Goal: Answer question/provide support

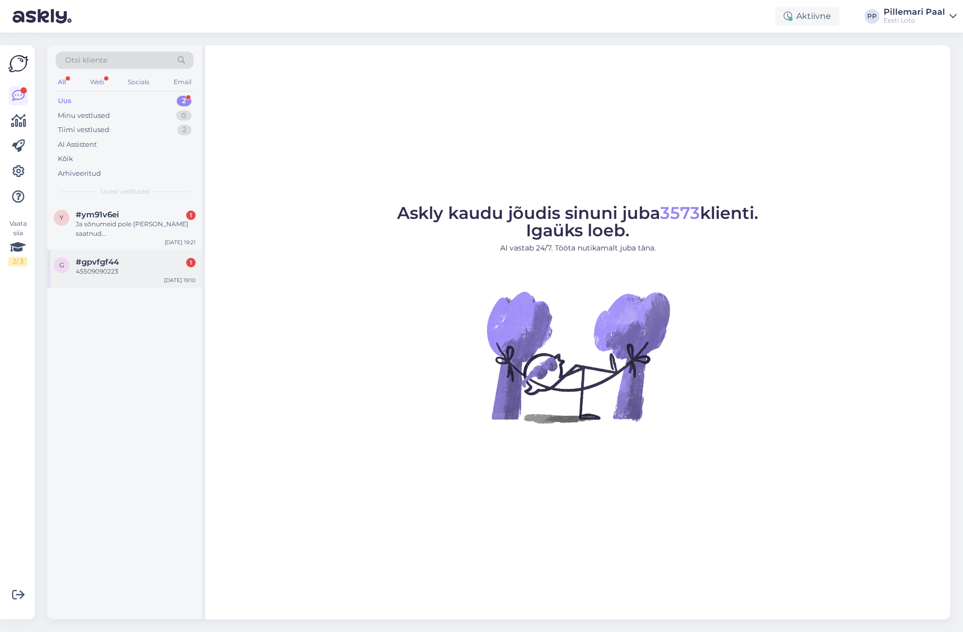
click at [127, 257] on div "#gpvfgf44 1" at bounding box center [136, 261] width 120 height 9
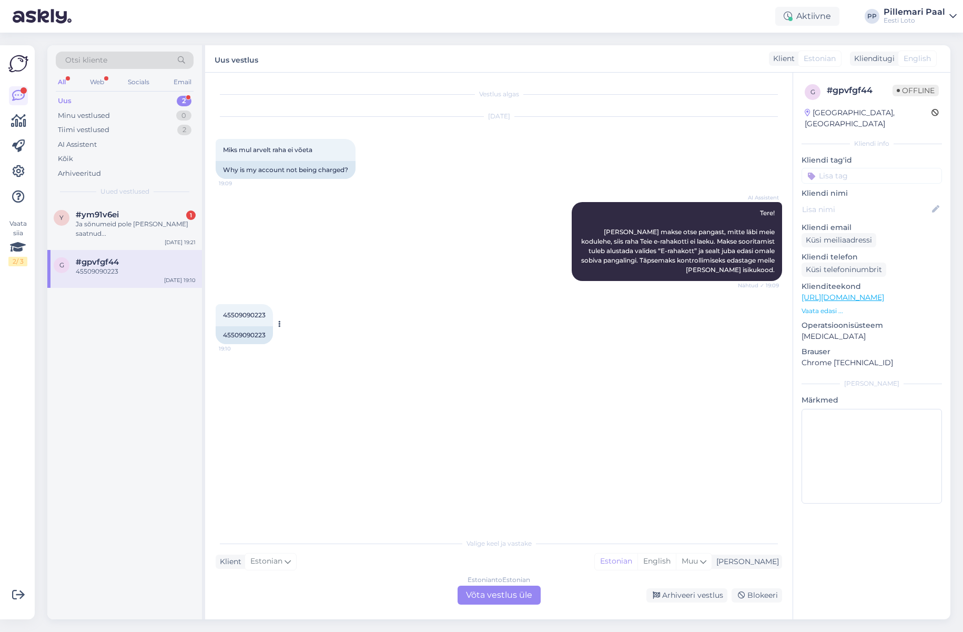
click at [237, 317] on span "45509090223" at bounding box center [244, 315] width 43 height 8
copy div "45509090223 19:10"
click at [87, 58] on span "Otsi kliente" at bounding box center [86, 60] width 42 height 11
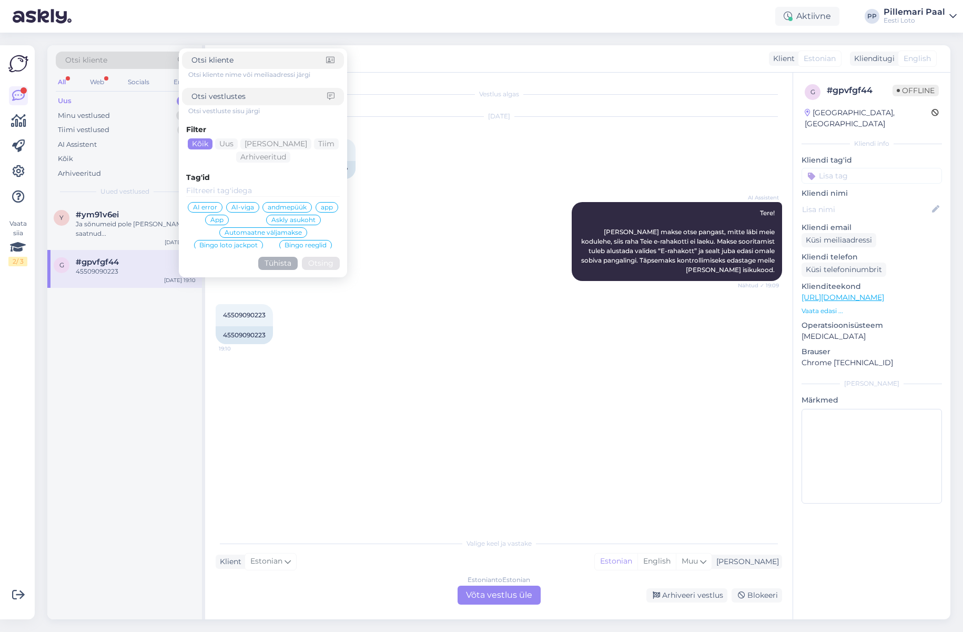
click at [233, 102] on div at bounding box center [263, 96] width 162 height 17
click at [237, 98] on input at bounding box center [259, 96] width 136 height 11
type input "pileti ostmiseks"
click button "Otsing" at bounding box center [321, 263] width 38 height 13
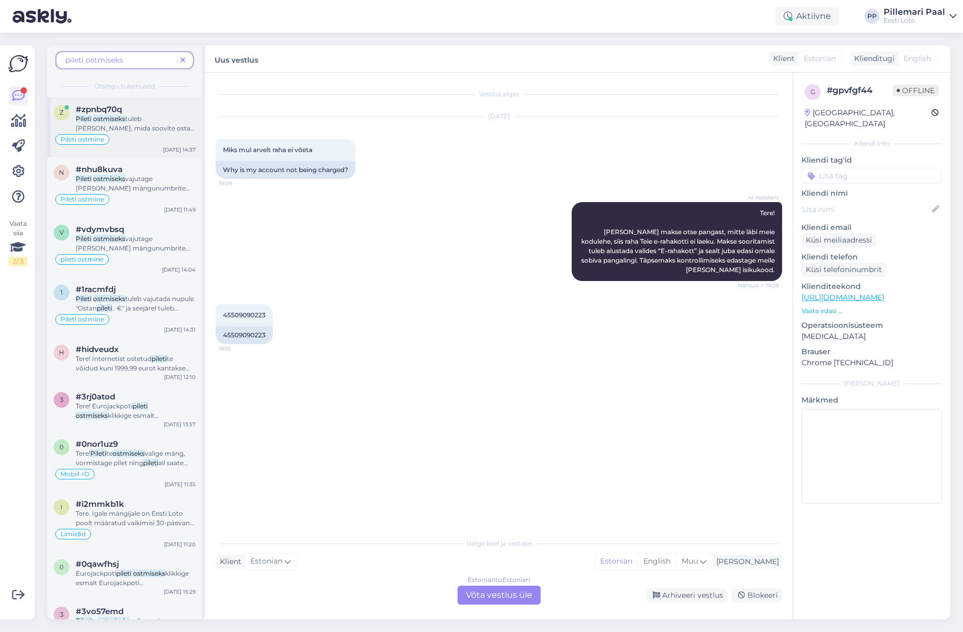
click at [133, 130] on span "tuleb valida mäng, mida soovite osta, märkida numbrid ja loosimised ning kinnit…" at bounding box center [135, 138] width 119 height 46
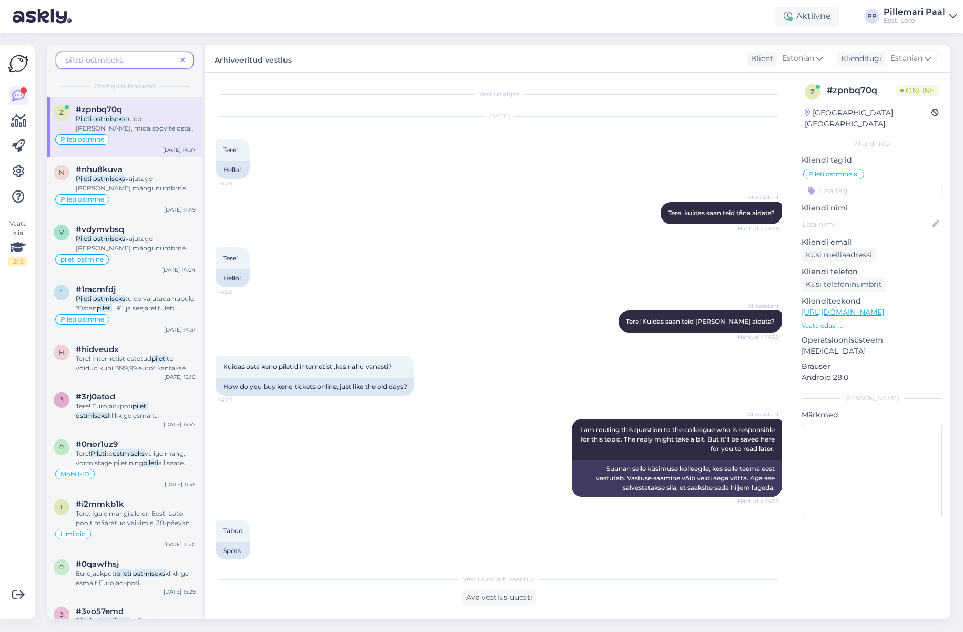
scroll to position [159, 0]
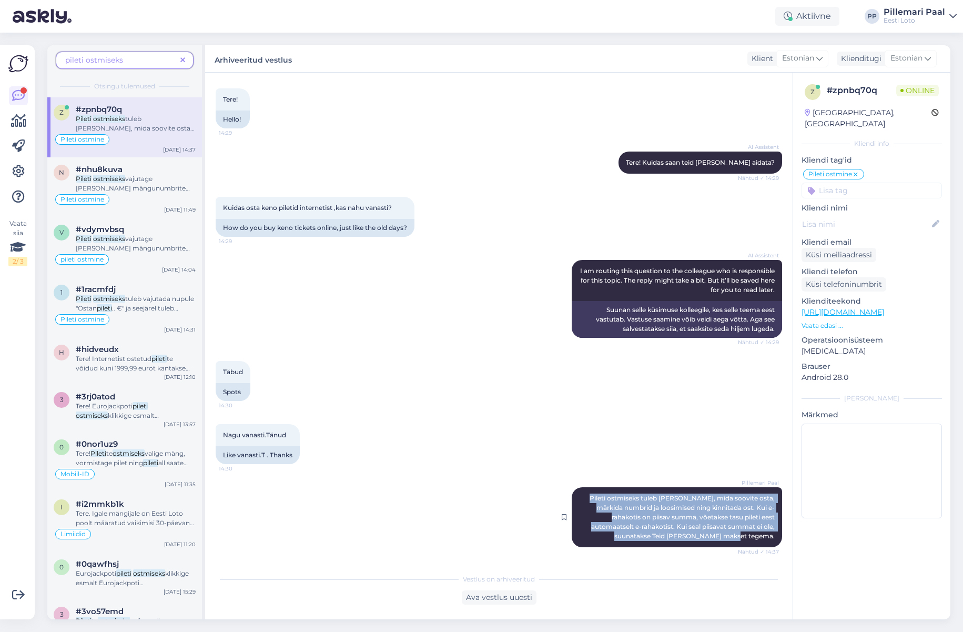
drag, startPoint x: 603, startPoint y: 498, endPoint x: 778, endPoint y: 543, distance: 180.9
click at [779, 542] on div "Pillemari Paal Pileti ostmiseks tuleb valida mäng, mida soovite osta, märkida n…" at bounding box center [677, 517] width 210 height 60
copy span "Pileti ostmiseks tuleb valida mäng, mida soovite osta, märkida numbrid ja loosi…"
click at [182, 60] on icon at bounding box center [182, 60] width 5 height 7
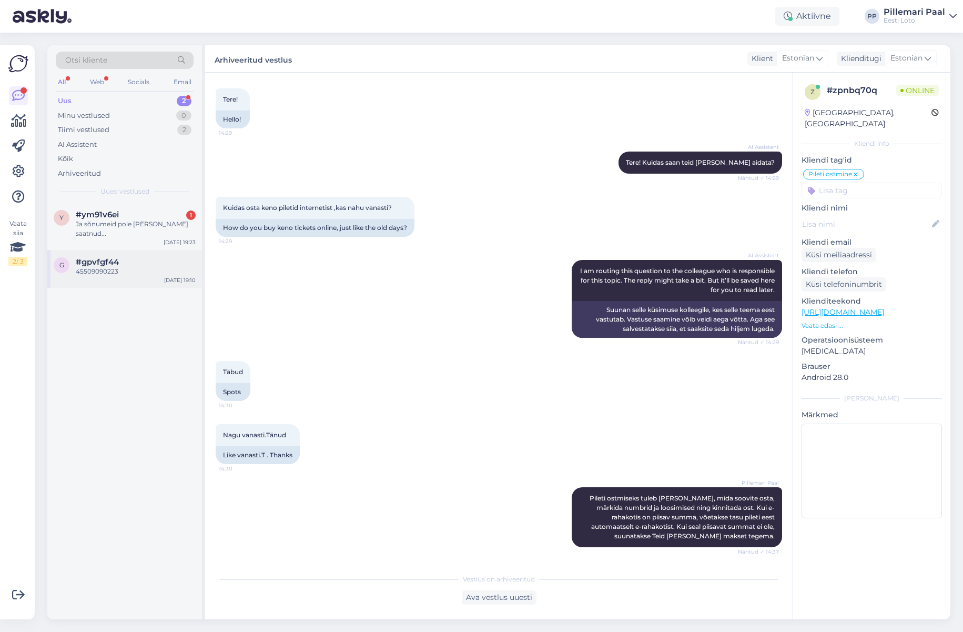
click at [121, 269] on div "g #gpvfgf44 45509090223 Oct 2 19:10" at bounding box center [124, 269] width 155 height 38
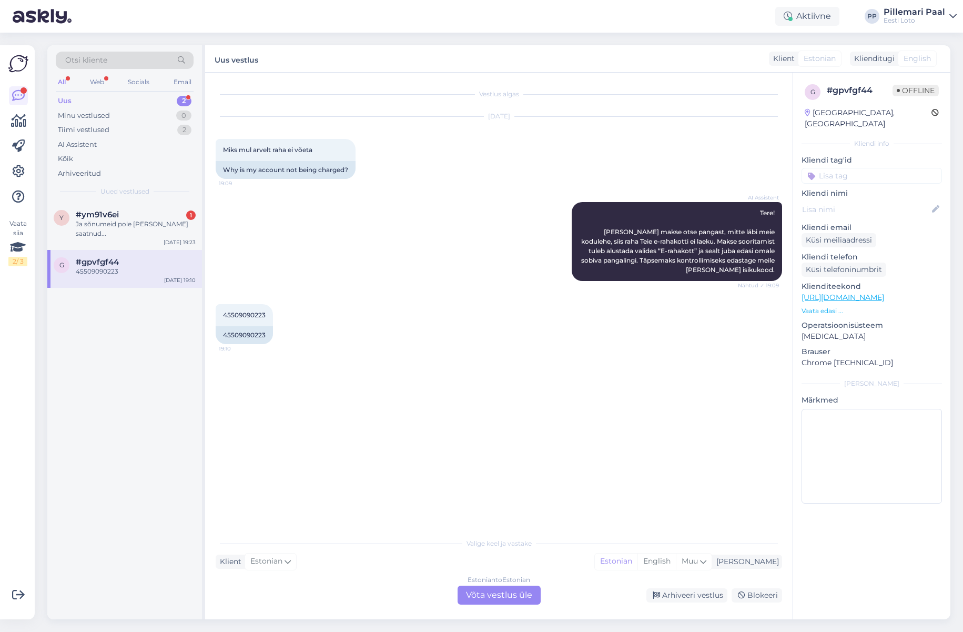
click at [524, 597] on div "Estonian to Estonian Võta vestlus üle" at bounding box center [498, 594] width 83 height 19
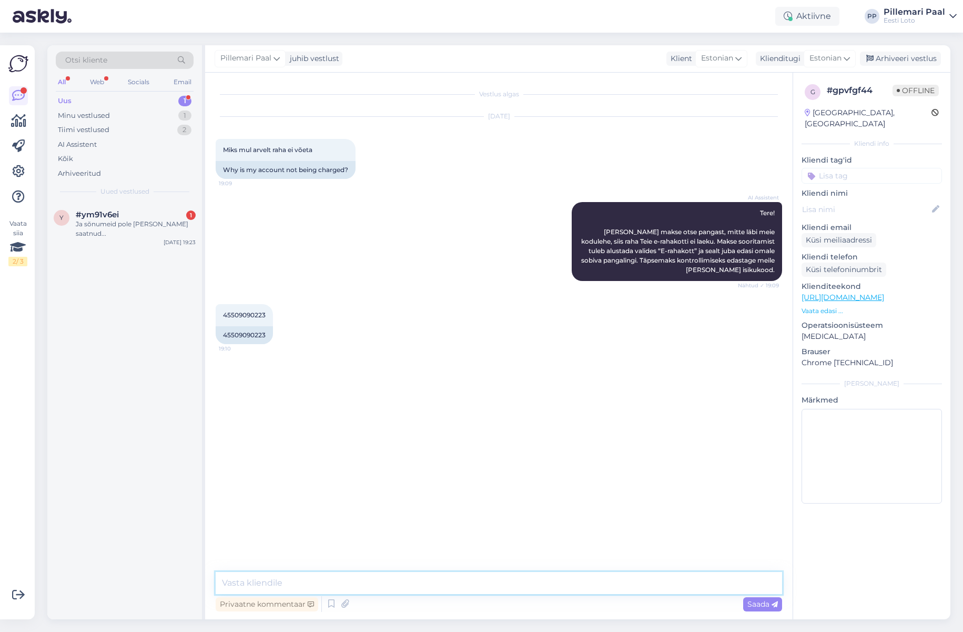
click at [431, 583] on textarea at bounding box center [499, 583] width 566 height 22
paste textarea "Pileti ostmiseks tuleb valida mäng, mida soovite osta, märkida numbrid ja loosi…"
type textarea "Pileti ostmiseks tuleb valida mäng, mida soovite osta, märkida numbrid ja loosi…"
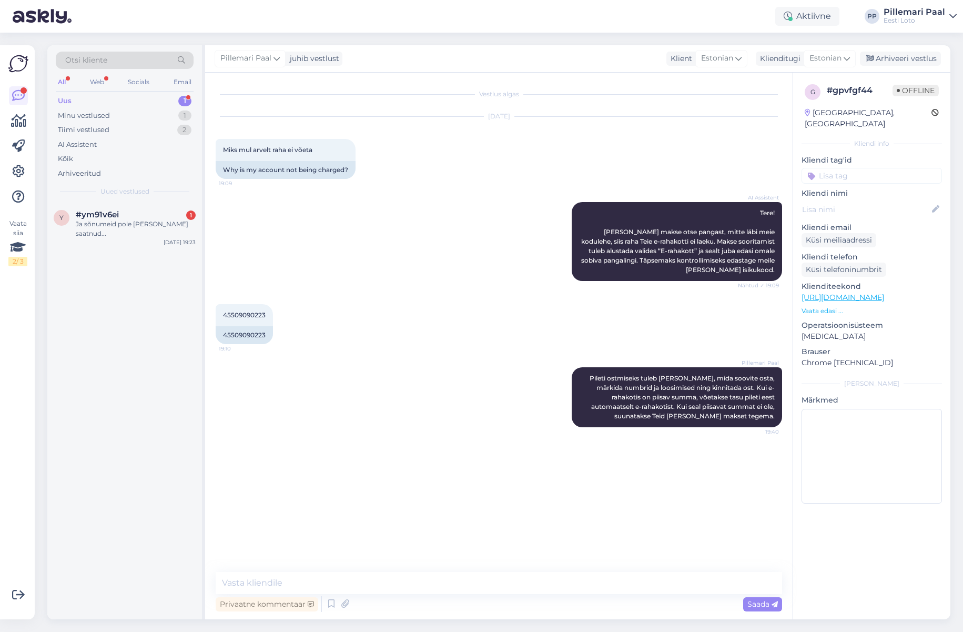
click at [845, 168] on input at bounding box center [871, 176] width 140 height 16
type input "pil"
click at [853, 200] on span "Pileti ostmine" at bounding box center [843, 203] width 44 height 6
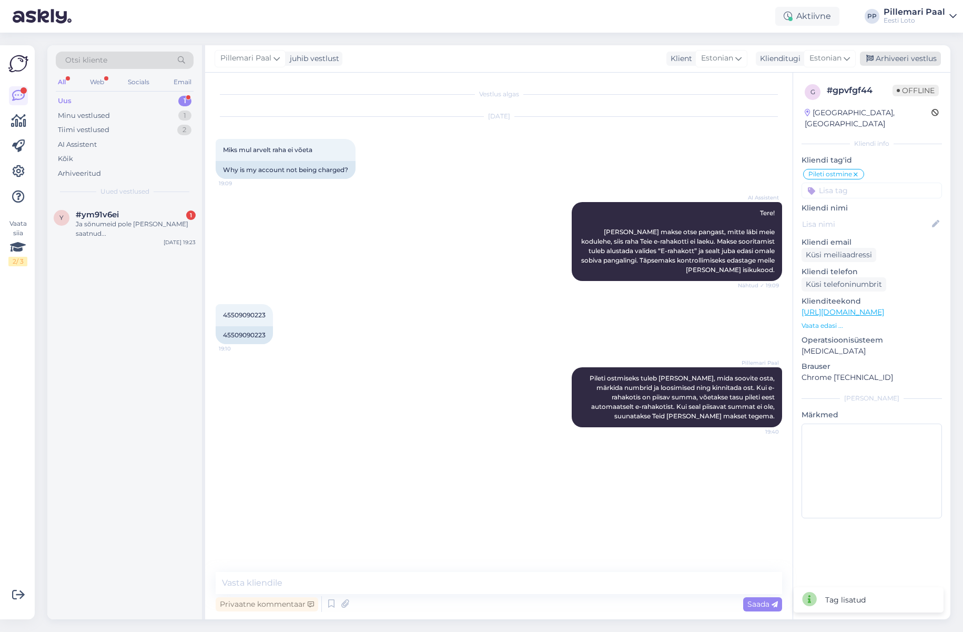
click at [901, 55] on div "Arhiveeri vestlus" at bounding box center [900, 59] width 81 height 14
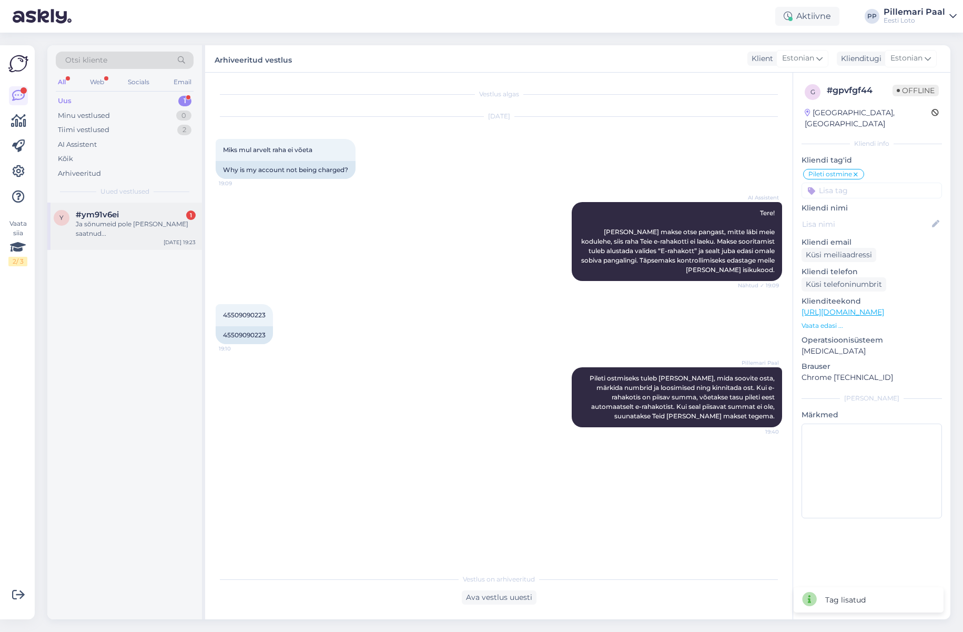
click at [106, 218] on span "#ym91v6ei" at bounding box center [97, 214] width 43 height 9
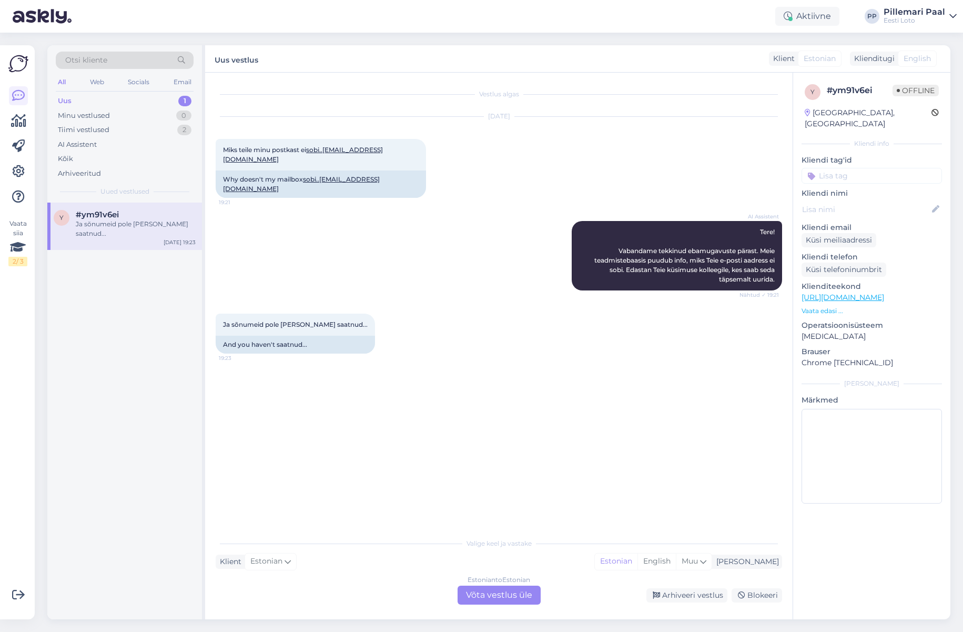
click at [494, 599] on div "Estonian to Estonian Võta vestlus üle" at bounding box center [498, 594] width 83 height 19
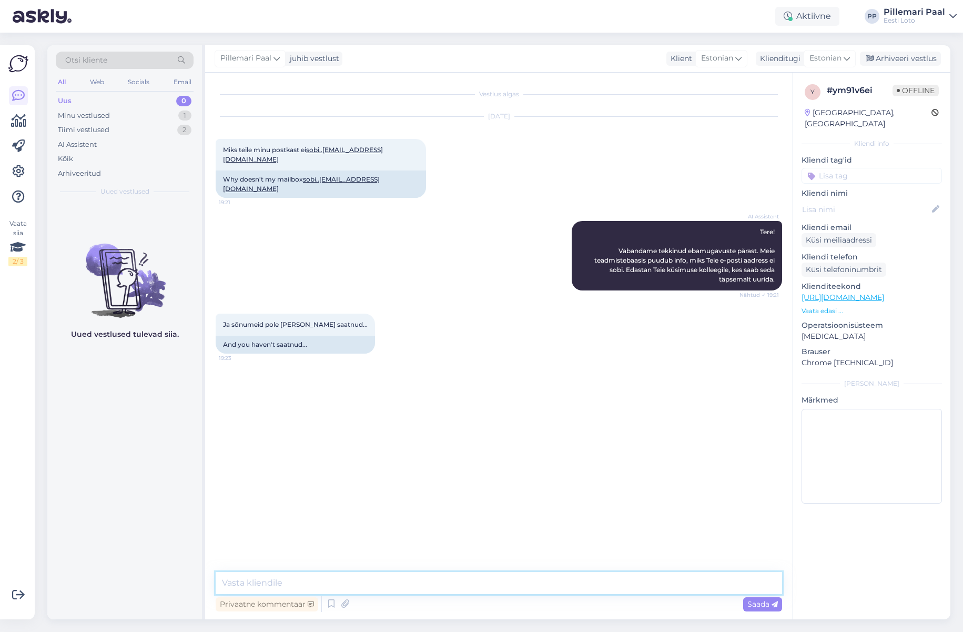
click at [489, 578] on textarea at bounding box center [499, 583] width 566 height 22
drag, startPoint x: 376, startPoint y: 150, endPoint x: 338, endPoint y: 159, distance: 38.8
click at [327, 152] on div "Miks teile minu postkast ei sobi..verkran@hot.ee 19:21" at bounding box center [321, 155] width 210 height 32
copy link "verkran@hot.ee"
drag, startPoint x: 293, startPoint y: 582, endPoint x: 216, endPoint y: 575, distance: 77.1
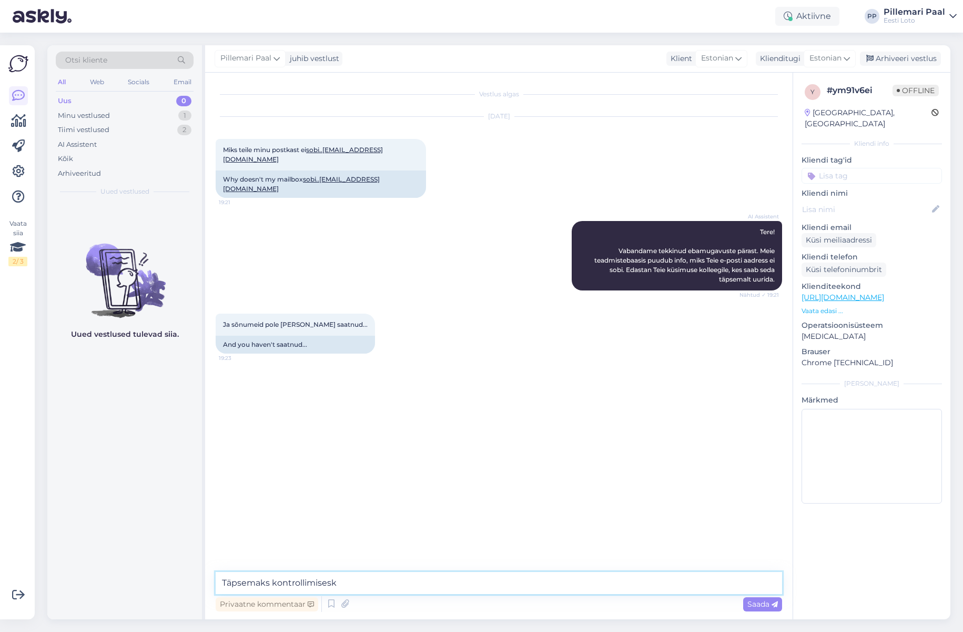
click at [217, 575] on textarea "Täpsemaks kontrollimisesk" at bounding box center [499, 583] width 566 height 22
paste textarea "E-posti aadressi kinnitamiseks klikkige kirjas olevale lingile või sisestage PI…"
click at [251, 582] on textarea "Enda E-posti aadressi kinnitamiseks klikkige kirjas olevale lingile või sisesta…" at bounding box center [499, 583] width 566 height 22
click at [410, 583] on textarea "Enda e-posti aadressi kinnitamiseks klikkige kirjas olevale lingile või sisesta…" at bounding box center [499, 583] width 566 height 22
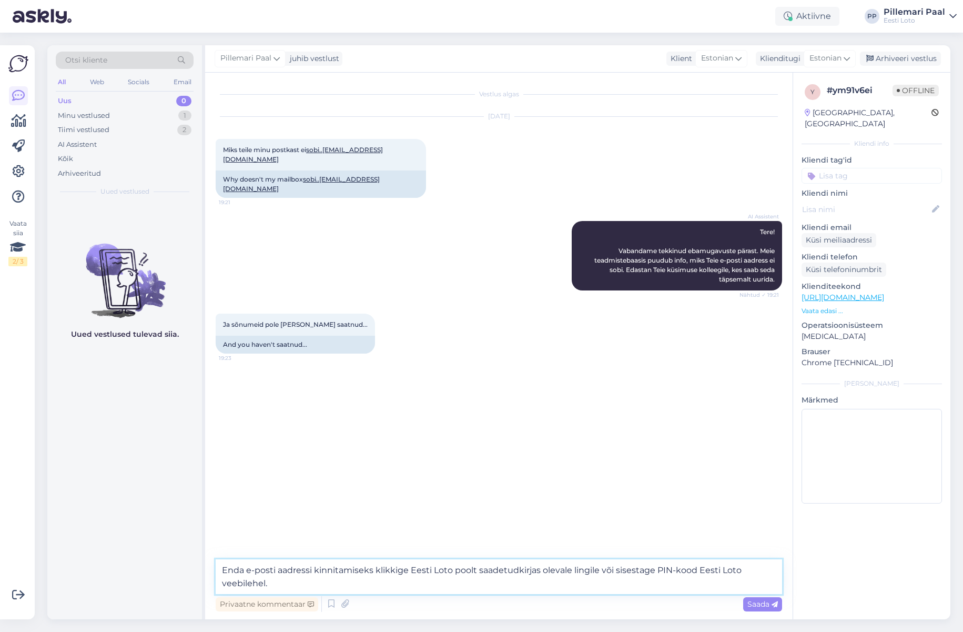
type textarea "Enda e-posti aadressi kinnitamiseks klikkige Eesti Loto poolt saadetud kirjas o…"
click at [276, 584] on textarea "Enda e-posti aadressi kinnitamiseks klikkige Eesti Loto poolt saadetud kirjas o…" at bounding box center [499, 576] width 566 height 35
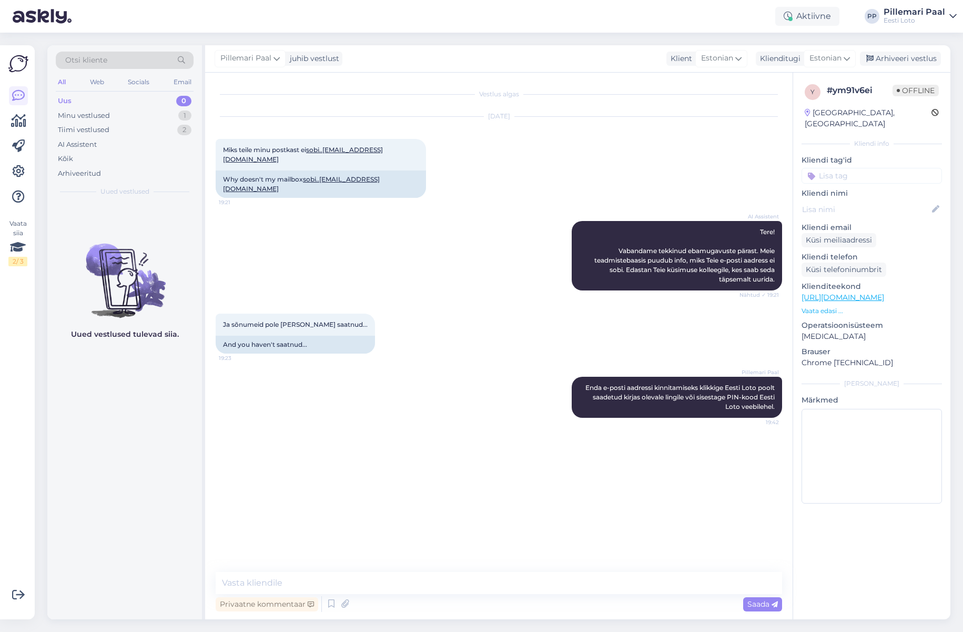
click at [868, 168] on input at bounding box center [871, 176] width 140 height 16
type input "e-po"
click at [870, 213] on span "E-posti kinnitamine" at bounding box center [872, 216] width 62 height 6
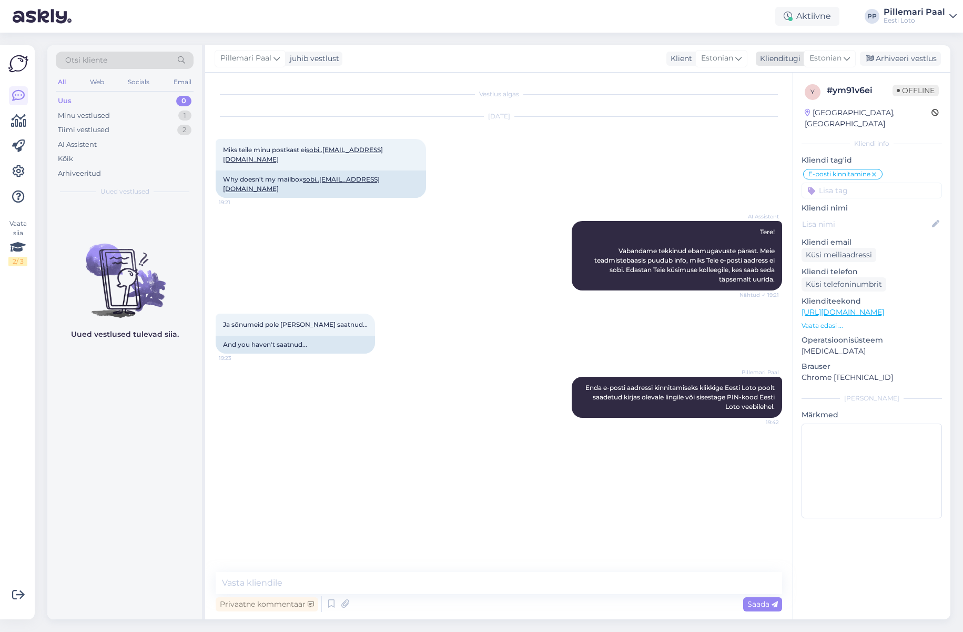
click at [895, 55] on div "Arhiveeri vestlus" at bounding box center [900, 59] width 81 height 14
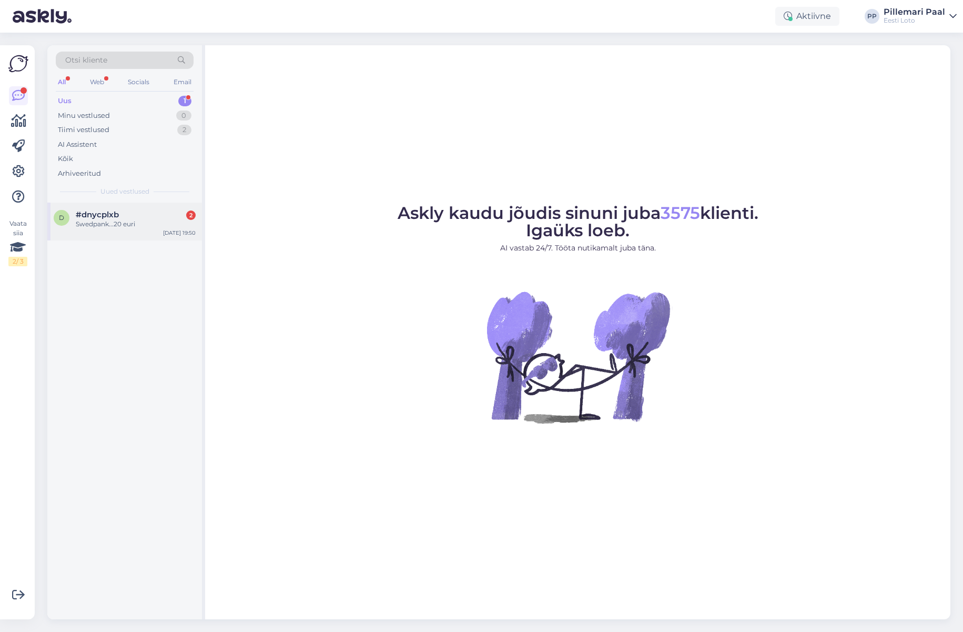
click at [130, 221] on div "Swedpank...20 euri" at bounding box center [136, 223] width 120 height 9
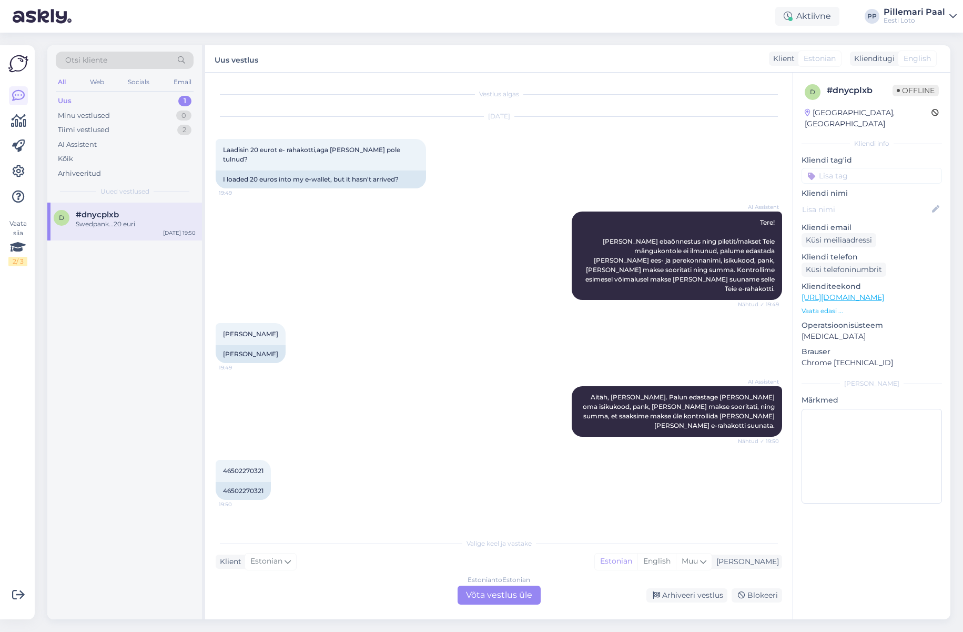
scroll to position [23, 0]
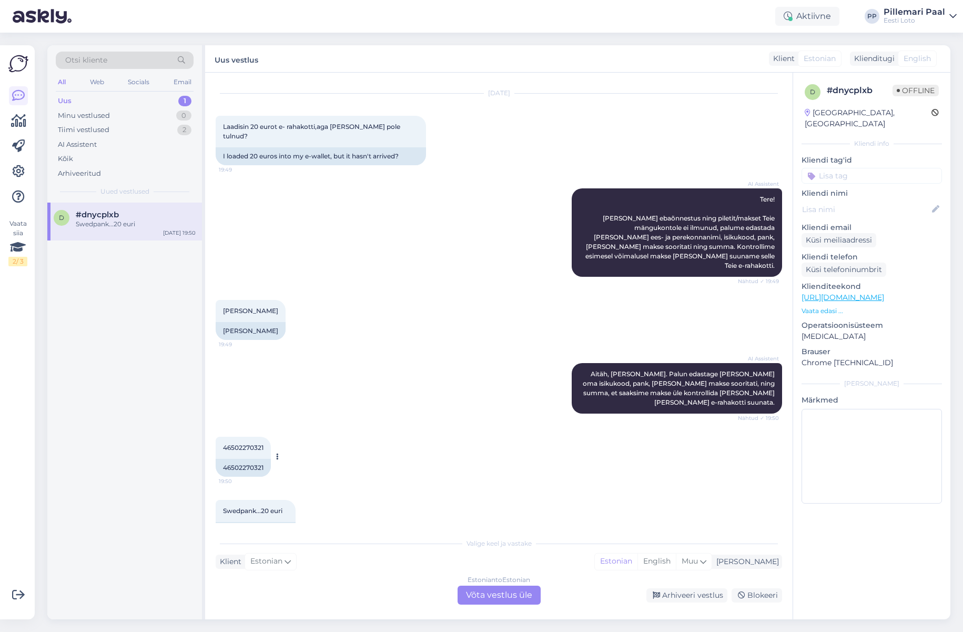
click at [245, 443] on span "46502270321" at bounding box center [243, 447] width 40 height 8
copy div "46502270321 19:50"
click at [506, 596] on div "Estonian to Estonian Võta vestlus üle" at bounding box center [498, 594] width 83 height 19
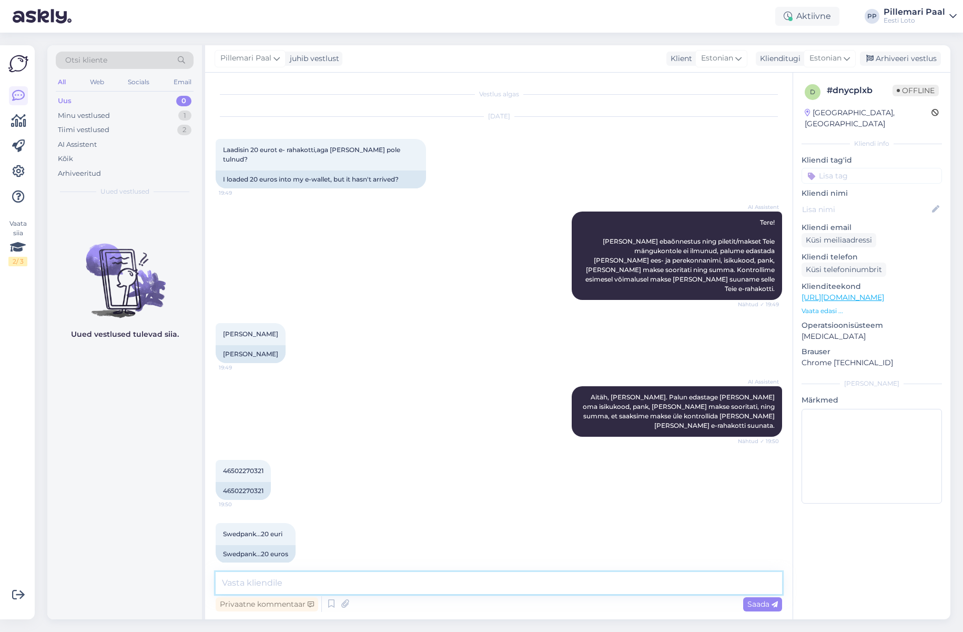
click at [432, 587] on textarea at bounding box center [499, 583] width 566 height 22
paste textarea "Kahjuks Teie sissemakse ebaõnnestus tehnilise tõrke tõttu. Kontrollisime ostu ü…"
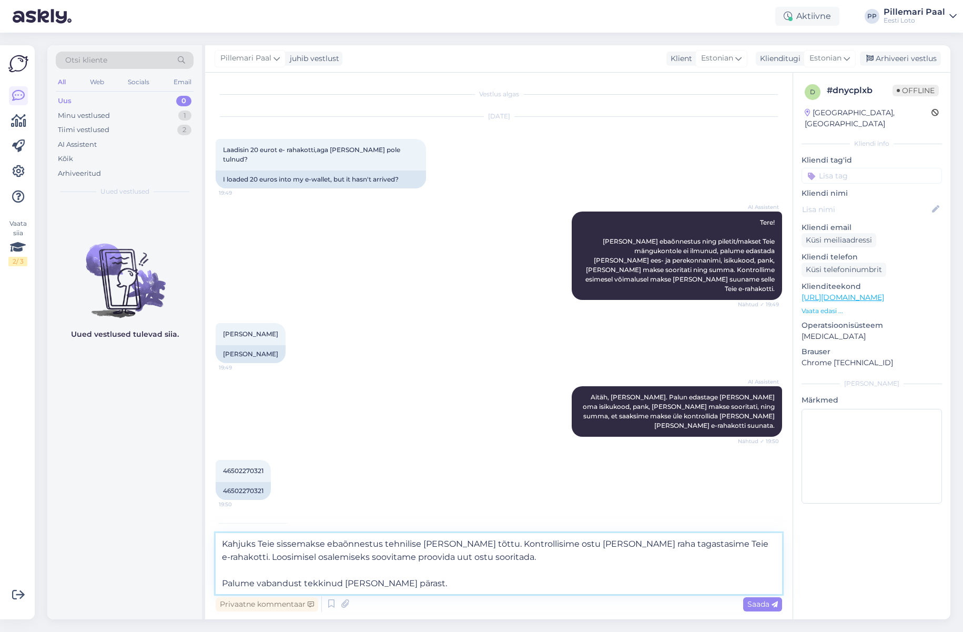
drag, startPoint x: 718, startPoint y: 544, endPoint x: 724, endPoint y: 553, distance: 10.4
click at [724, 553] on textarea "Kahjuks Teie sissemakse ebaõnnestus tehnilise tõrke tõttu. Kontrollisime ostu ü…" at bounding box center [499, 563] width 566 height 61
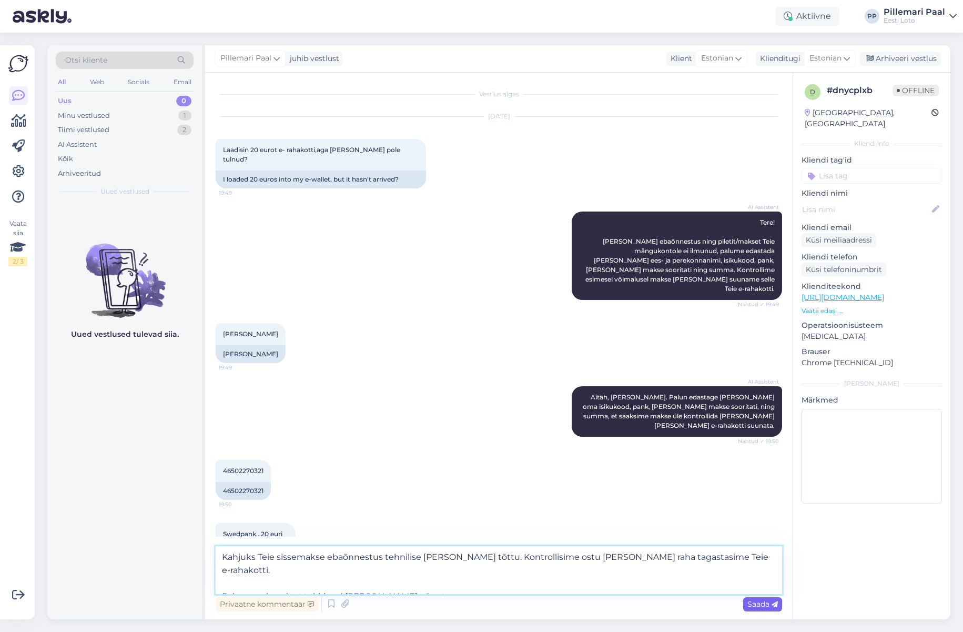
type textarea "Kahjuks Teie sissemakse ebaõnnestus tehnilise tõrke tõttu. Kontrollisime ostu ü…"
click at [756, 602] on span "Saada" at bounding box center [762, 603] width 30 height 9
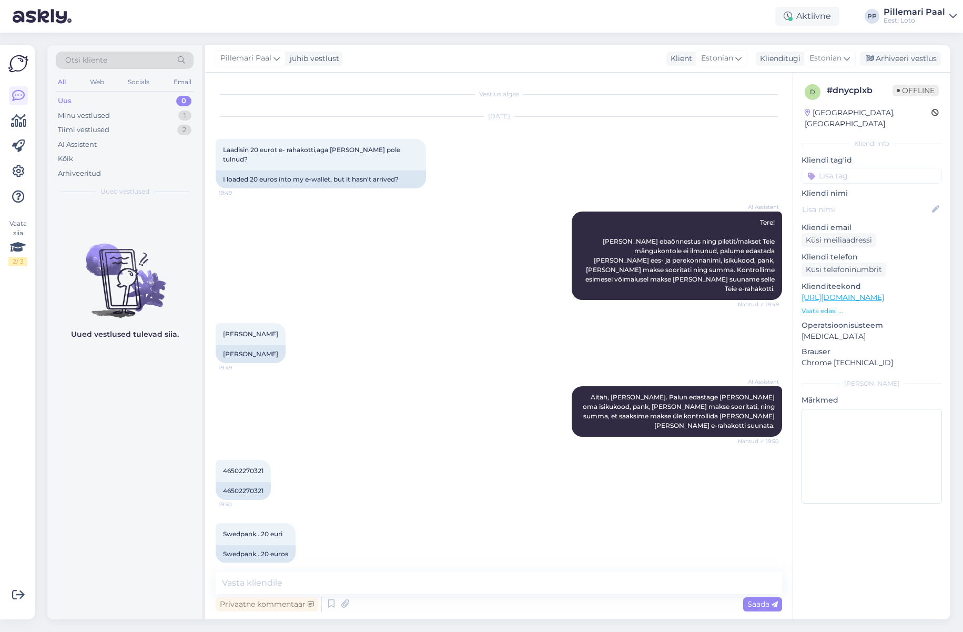
scroll to position [57, 0]
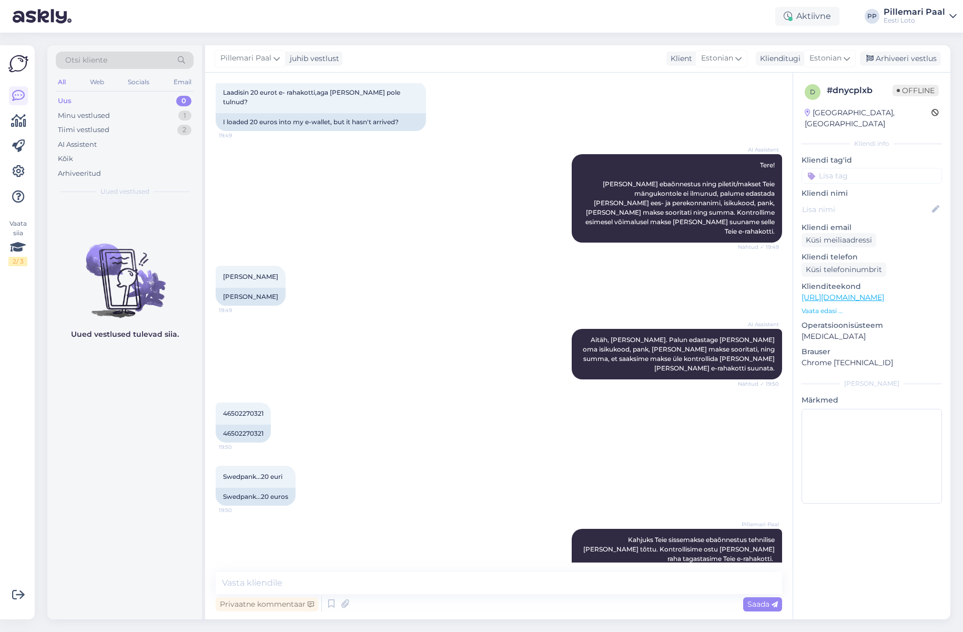
click at [857, 168] on input at bounding box center [871, 176] width 140 height 16
type input "e-r"
click at [868, 200] on span "E-rahakott" at bounding box center [860, 203] width 34 height 6
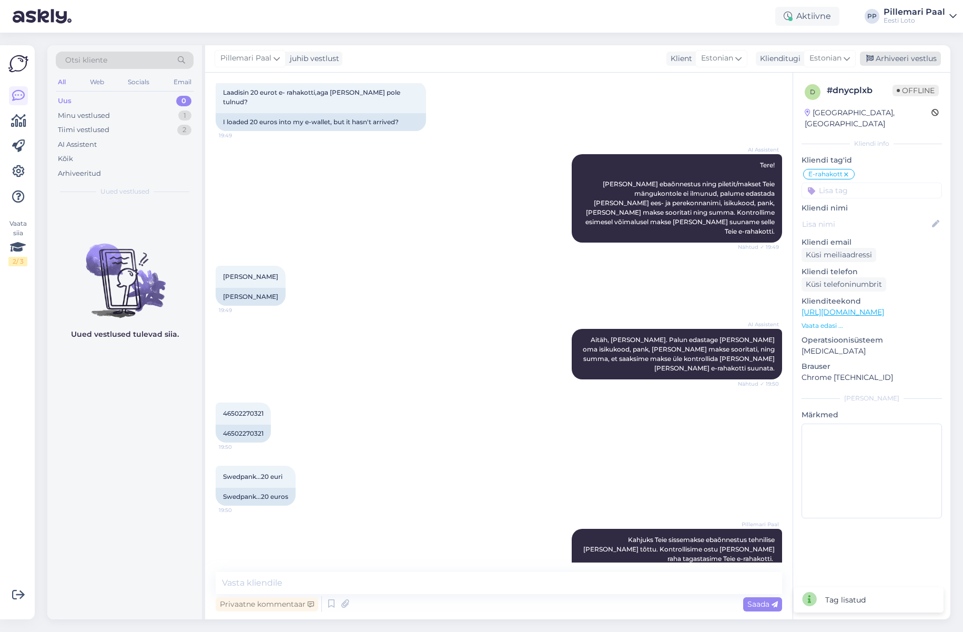
click at [899, 56] on div "Arhiveeri vestlus" at bounding box center [900, 59] width 81 height 14
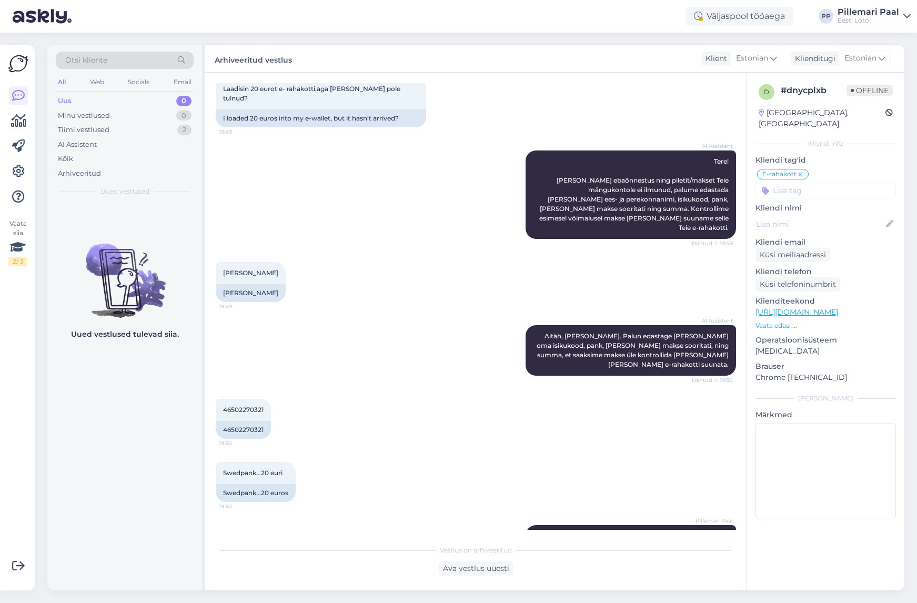
scroll to position [83, 0]
